Goal: Find specific page/section: Find specific page/section

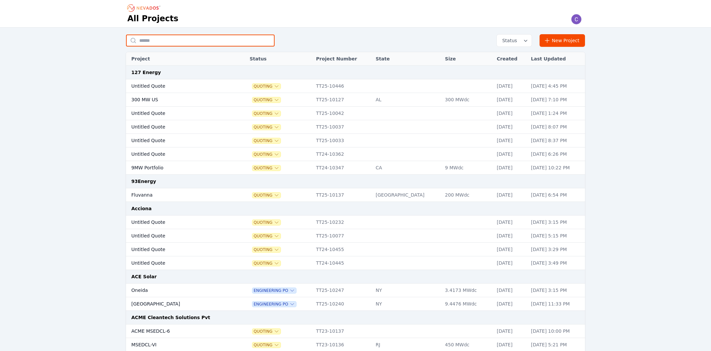
click at [180, 41] on input "text" at bounding box center [200, 41] width 149 height 12
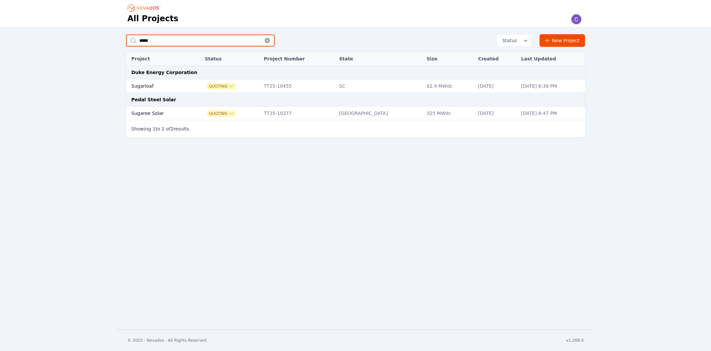
type input "*****"
click at [475, 90] on td "[DATE]" at bounding box center [496, 86] width 43 height 14
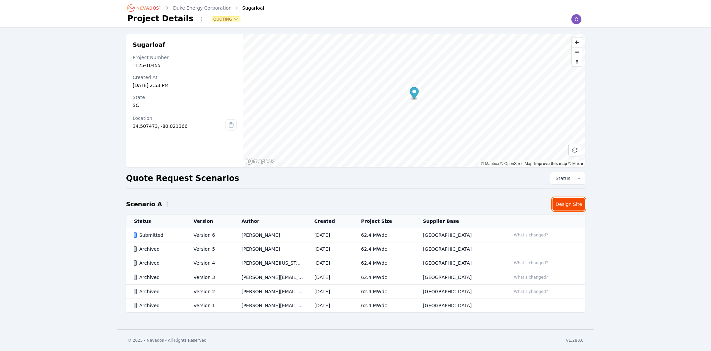
click at [567, 204] on link "Design Site" at bounding box center [569, 204] width 33 height 13
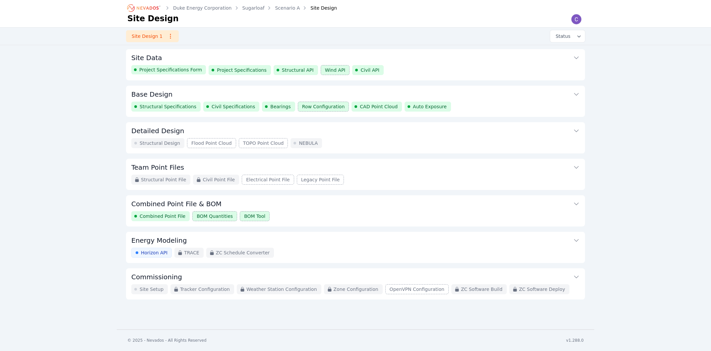
click at [232, 201] on button "Combined Point File & BOM" at bounding box center [355, 203] width 449 height 16
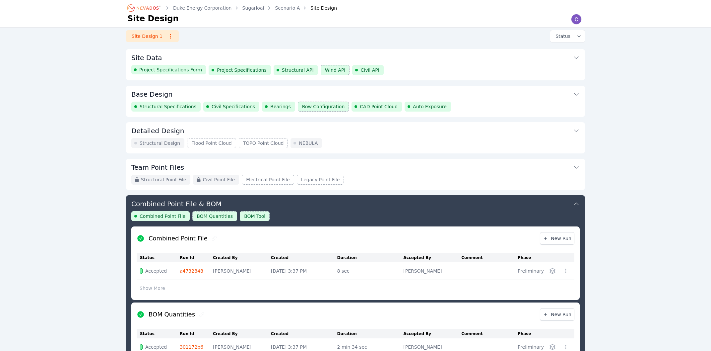
click at [177, 90] on button "Base Design" at bounding box center [355, 94] width 449 height 16
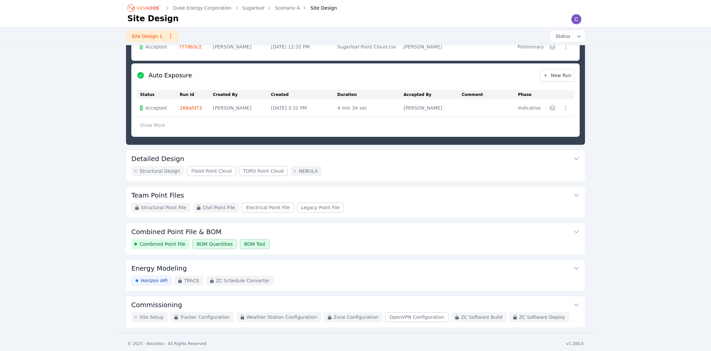
scroll to position [392, 0]
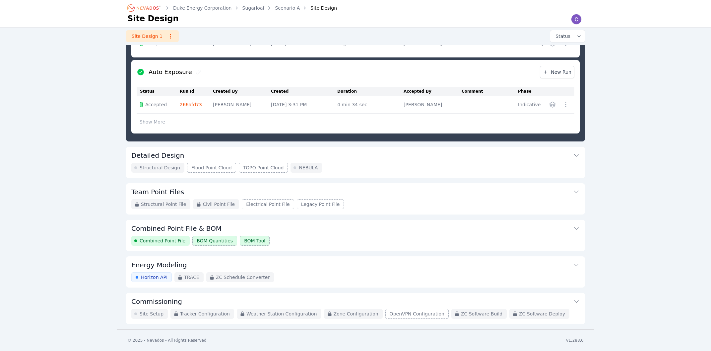
click at [357, 241] on div "Combined Point File BOM Quantities BOM Tool" at bounding box center [355, 241] width 449 height 10
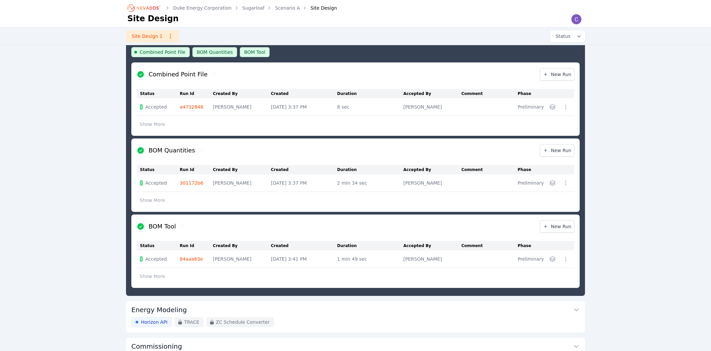
scroll to position [210, 0]
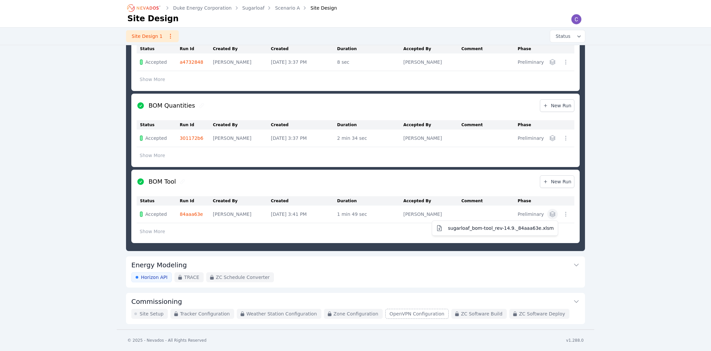
click at [553, 212] on icon "button" at bounding box center [552, 213] width 5 height 5
click at [579, 210] on div "BOM Tool New Run Status Run Id Created By Created Duration Accepted By Comment …" at bounding box center [355, 206] width 449 height 73
click at [148, 234] on button "Show More" at bounding box center [153, 231] width 32 height 13
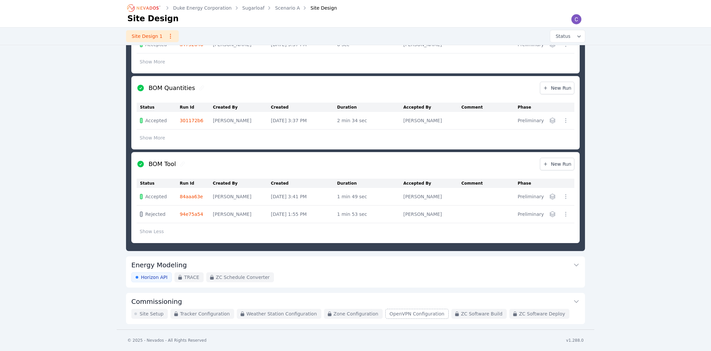
scroll to position [227, 0]
